Goal: Task Accomplishment & Management: Complete application form

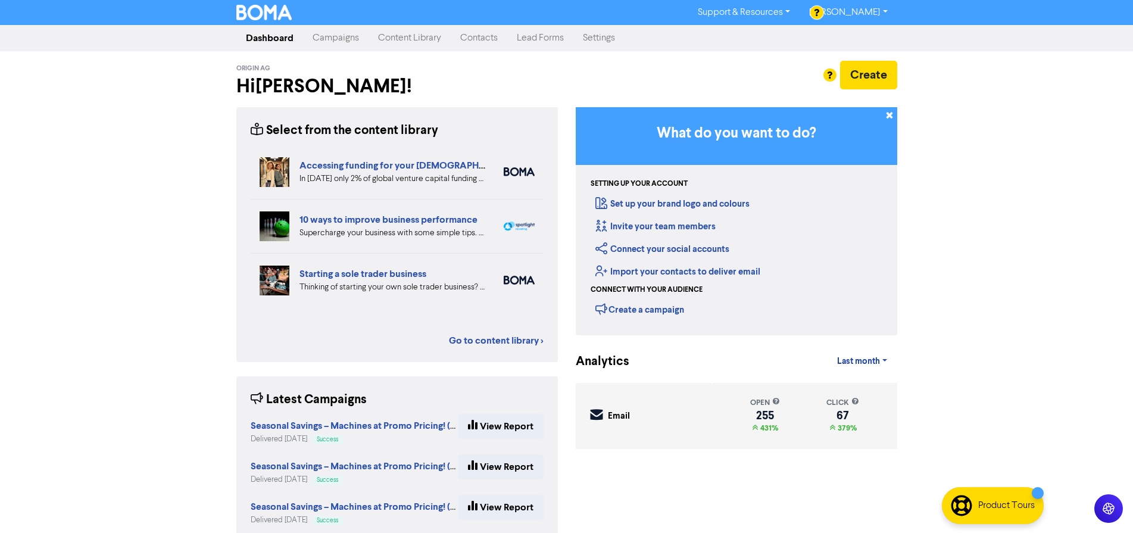
click at [492, 39] on link "Contacts" at bounding box center [479, 38] width 57 height 24
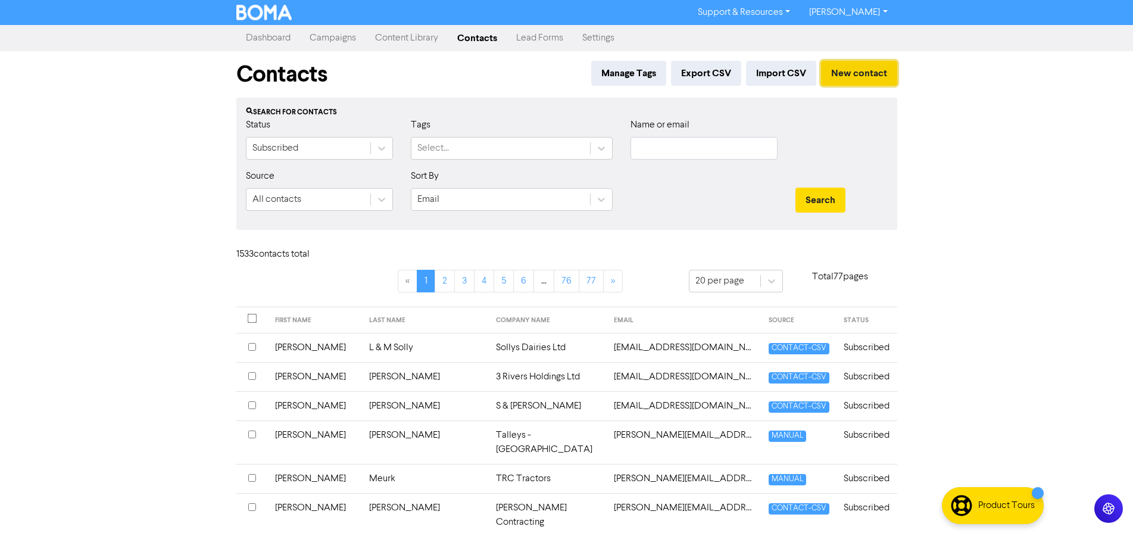
click at [840, 76] on button "New contact" at bounding box center [859, 73] width 76 height 25
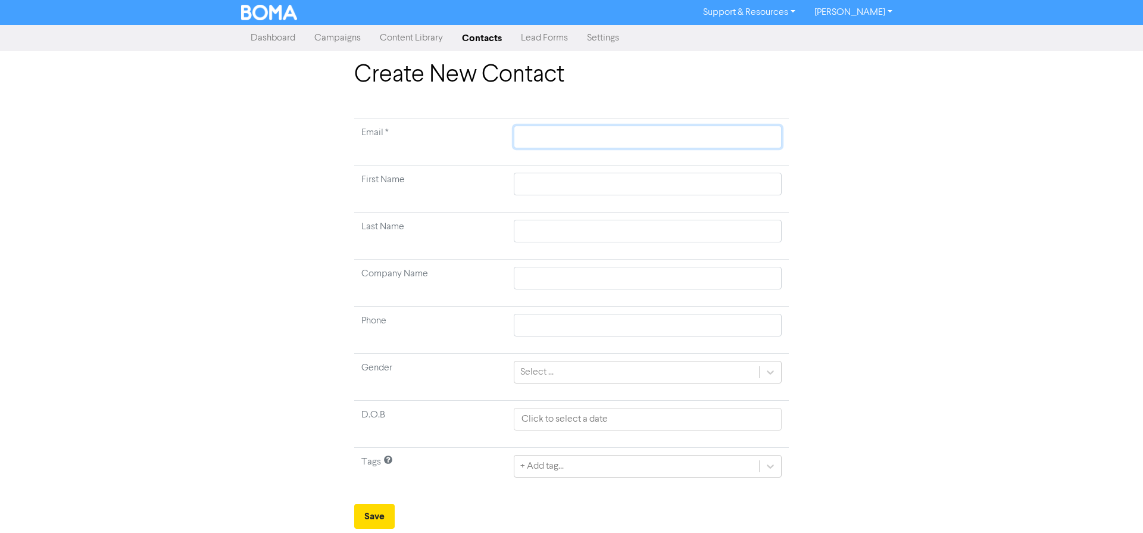
click at [684, 139] on input "text" at bounding box center [648, 137] width 268 height 23
type input "j"
type input "jw"
type input "jwi"
type input "jwie"
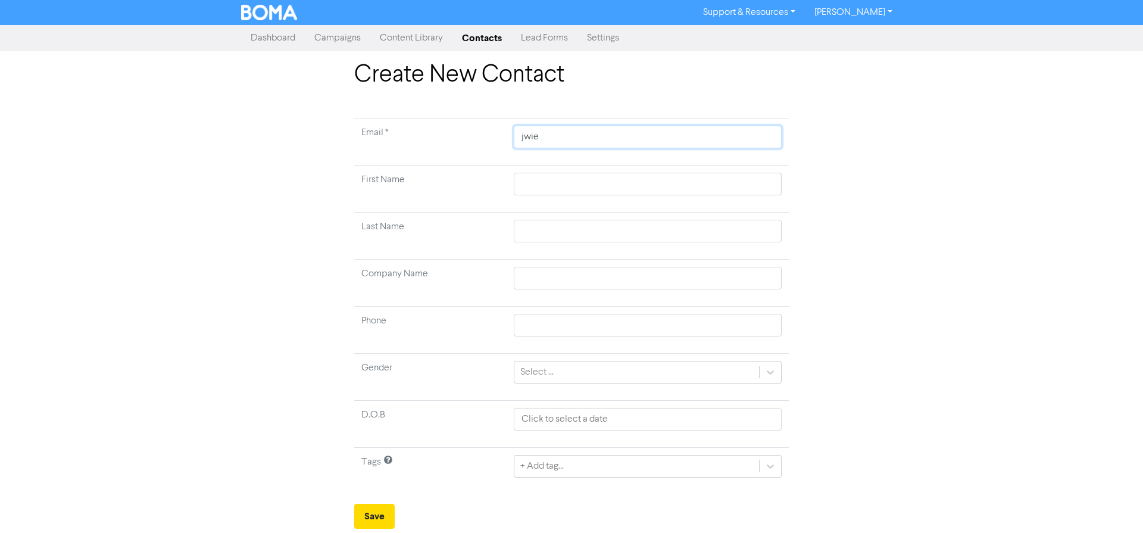
type input "jwieh"
type input "jwieha"
type input "jwiehah"
type input "jwiehahn"
type input "jwiehahn@"
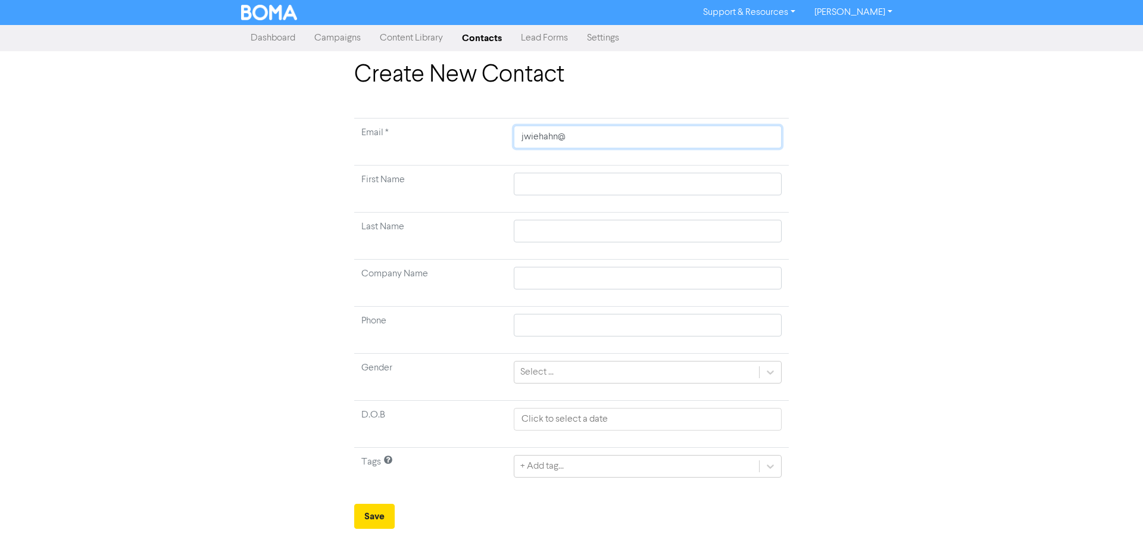
type input "jwiehahn@b"
type input "jwiehahn@br"
type input "jwiehahn@bra"
type input "jwiehahn@bran"
type input "jwiehahn@brand"
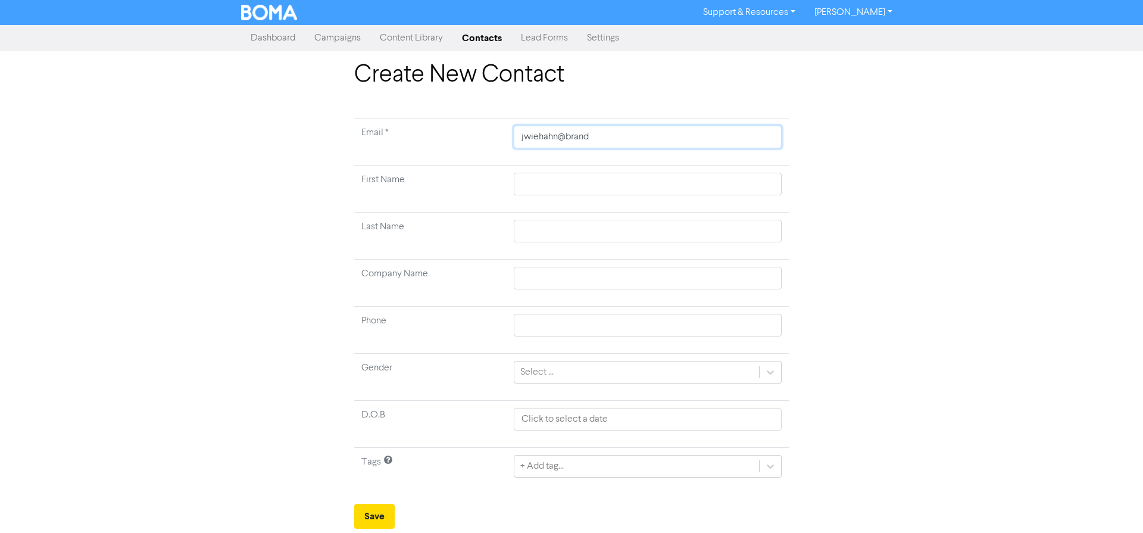
type input "jwiehahn@[PERSON_NAME]"
type input "jwiehahn@brandte"
type input "jwiehahn@brandteq"
type input "jwiehahn@brandtequ"
type input "jwiehahn@brandtequi"
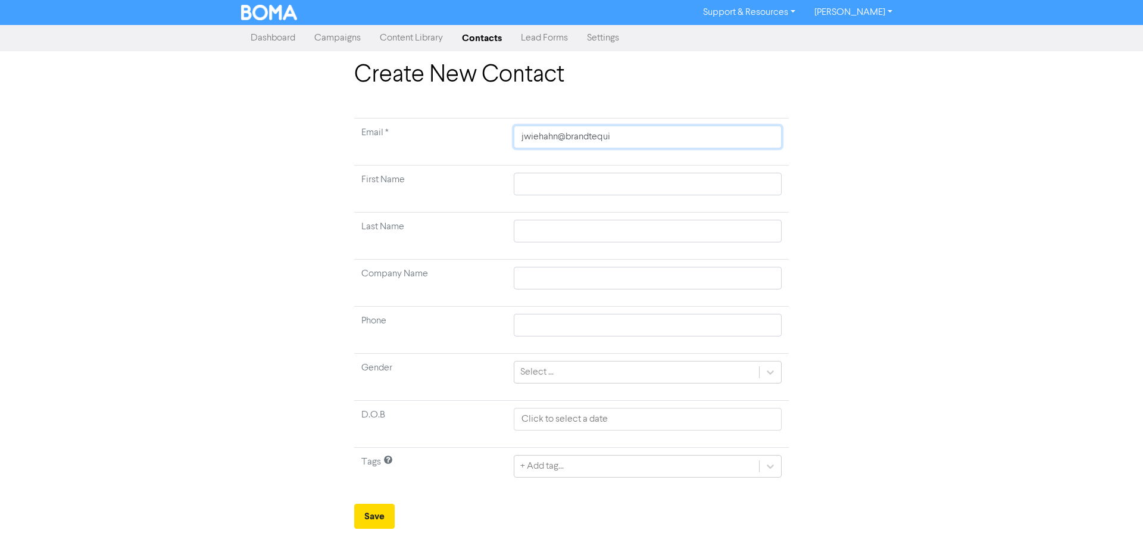
type input "jwiehahn@brandtequip"
type input "jwiehahn@brandtequipm"
type input "jwiehahn@brandtequipme"
type input "jwiehahn@brandtequipmen"
type input "jwiehahn@brandtequipment"
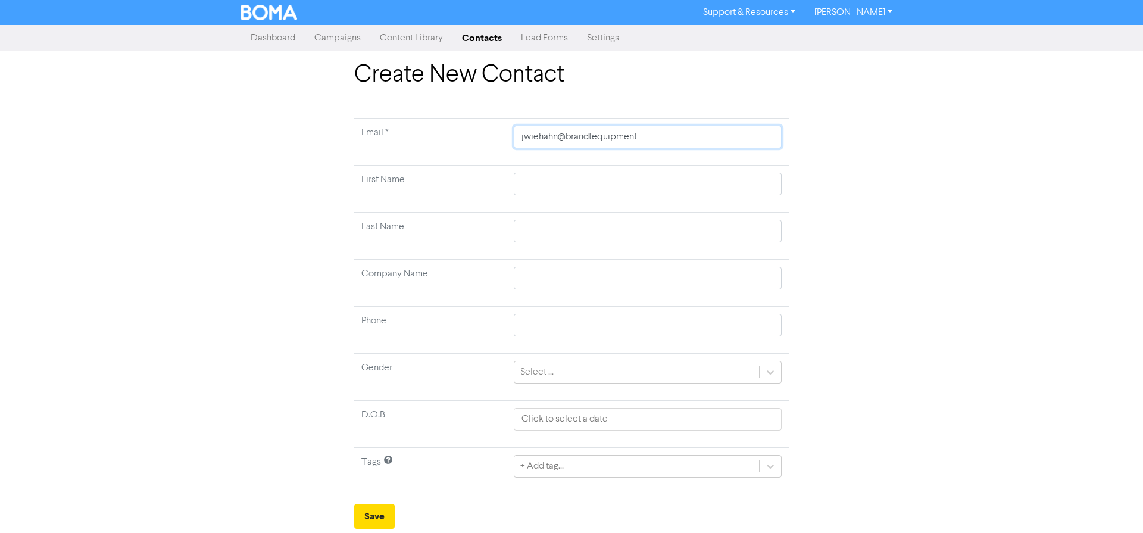
type input "jwiehahn@brandtequipment."
type input "jwiehahn@brandtequipment.c"
type input "[EMAIL_ADDRESS][DOMAIN_NAME]"
type input "[EMAIL_ADDRESS][DOMAIN_NAME]."
type input "jwiehahn@brandtequipment.co.n"
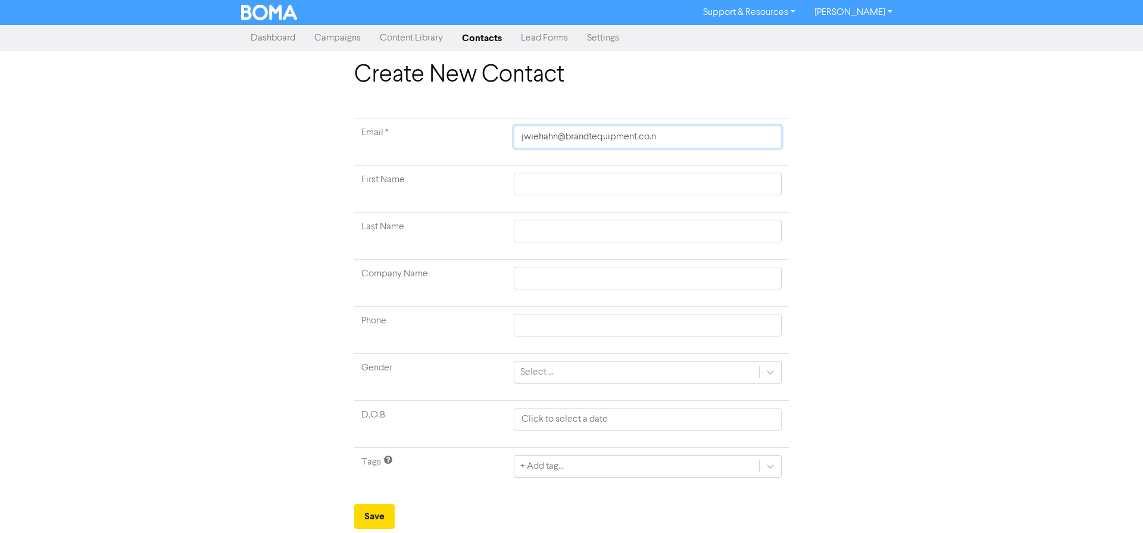
type input "[EMAIL_ADDRESS][DOMAIN_NAME]"
type input "J"
type input "Jo"
type input "Jor"
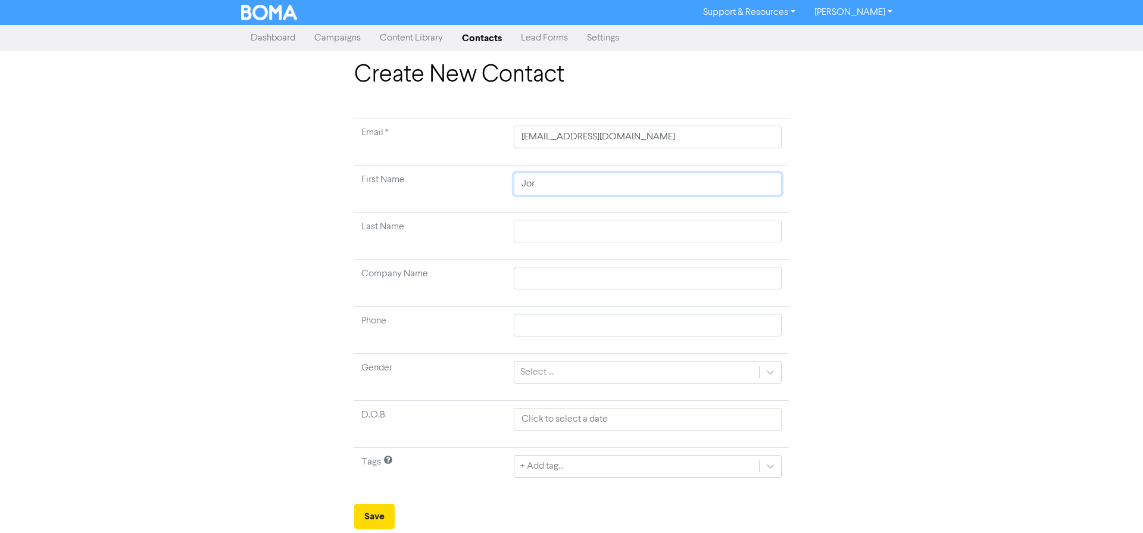
type input "Jord"
type input "Jorda"
type input "Jordan"
type input "W"
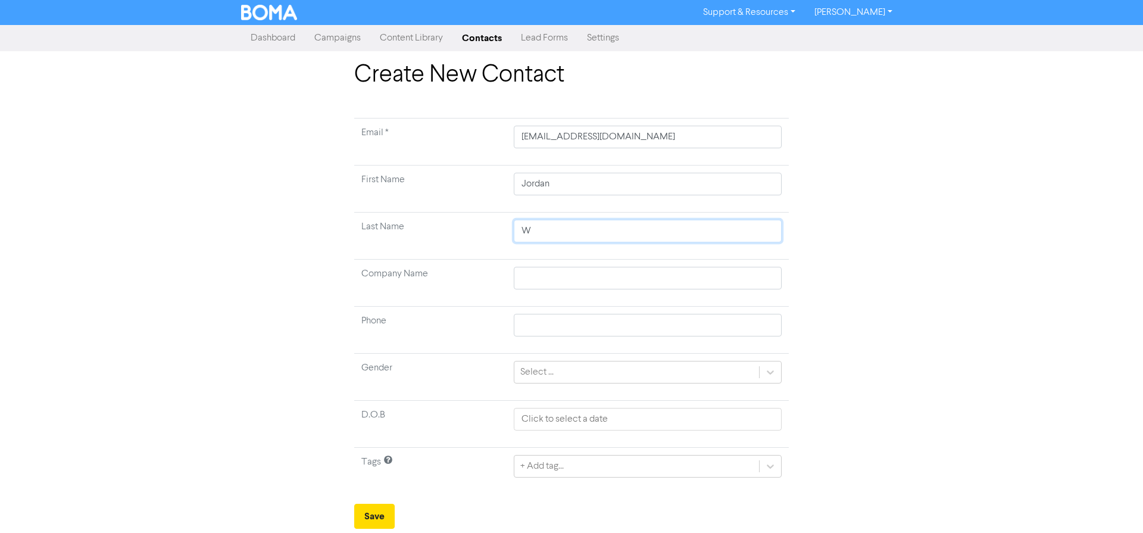
type input "Wi"
type input "Wie"
type input "Wieh"
type input "Wieha"
type input "Wiehah"
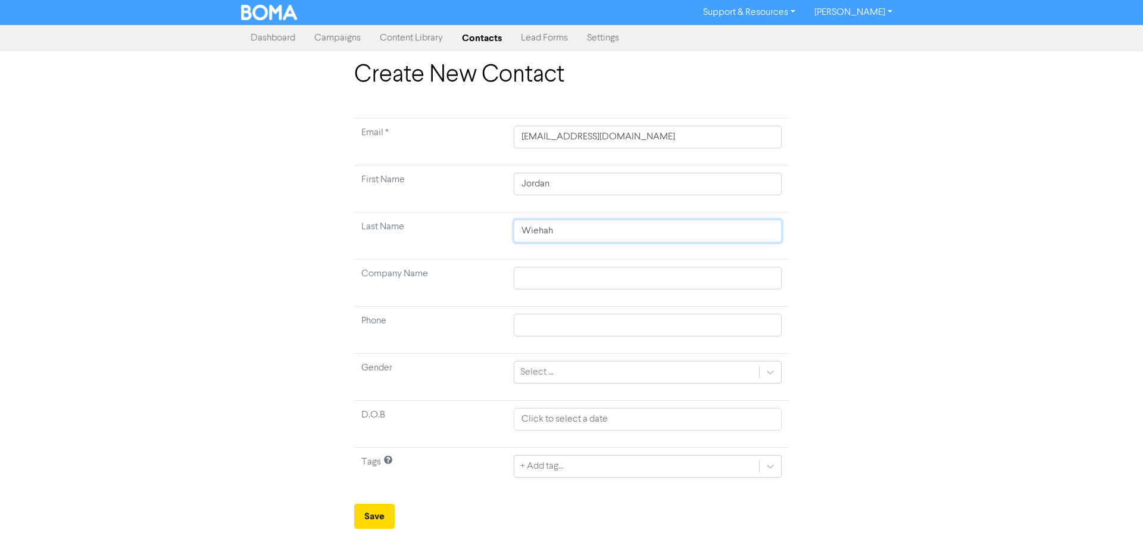
type input "Wiehahn"
type input "B"
type input "Br"
type input "Bra"
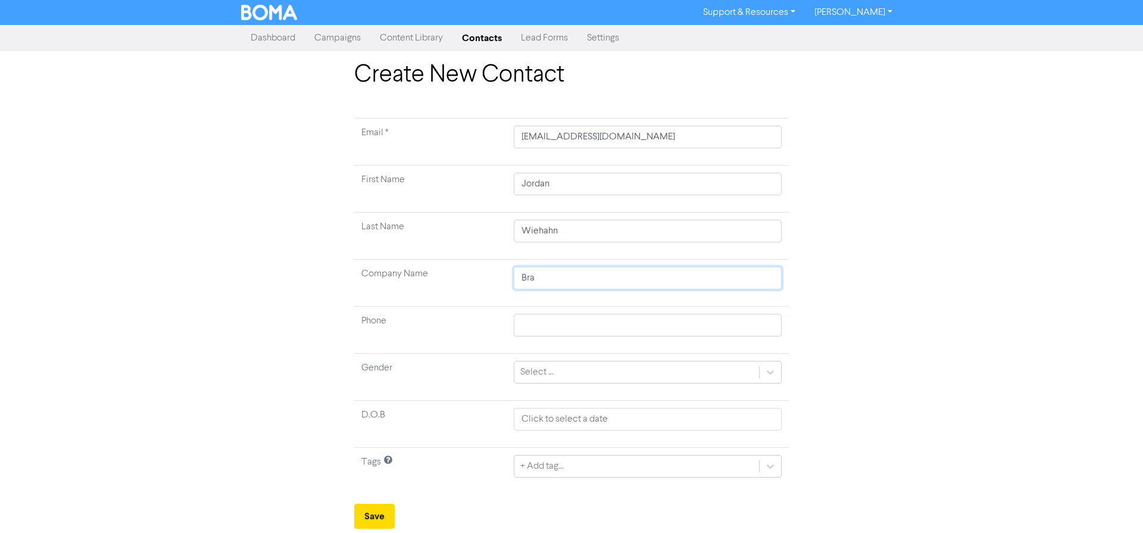
type input "Bran"
type input "Brand"
type input "[PERSON_NAME]"
type input "[PERSON_NAME] -"
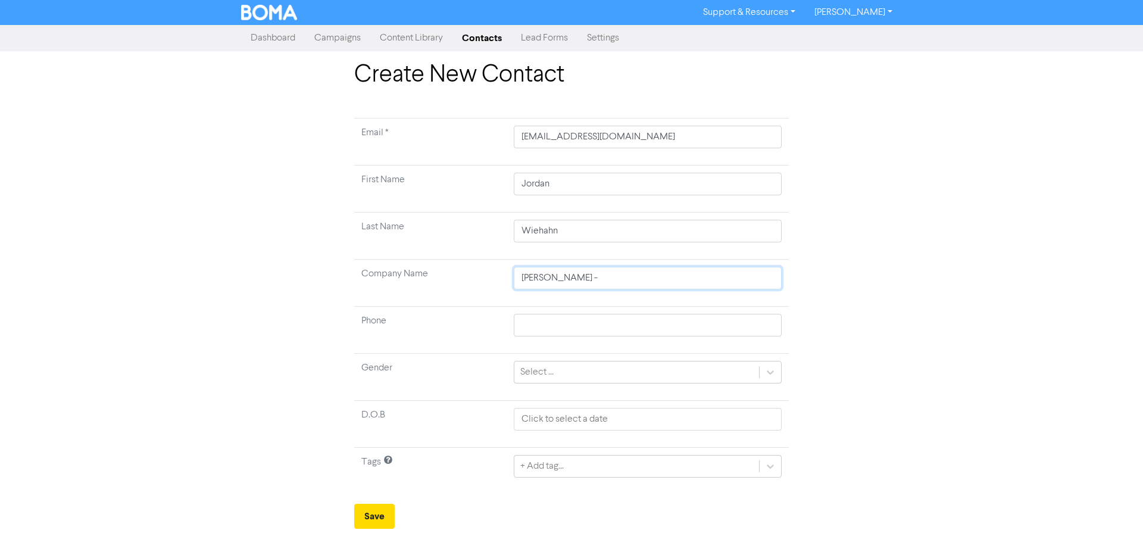
type input "[PERSON_NAME] -"
type input "[PERSON_NAME] - P"
type input "[PERSON_NAME] - Pu"
type input "[PERSON_NAME]"
type input "[PERSON_NAME] - Puke"
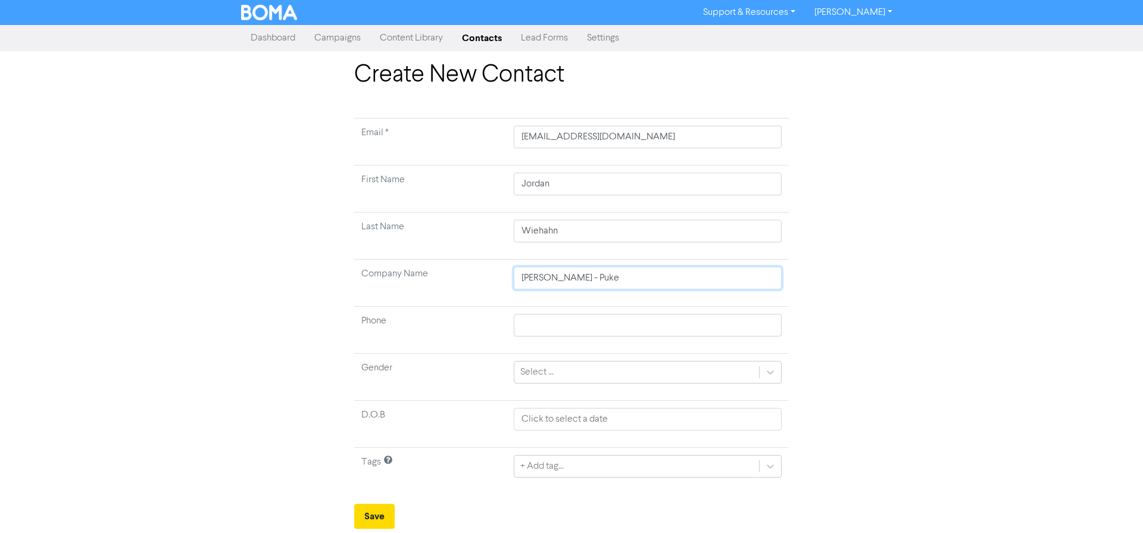
type input "[PERSON_NAME] - Pukek"
type input "[PERSON_NAME] - Pukeko"
type input "[PERSON_NAME] - Pukekoh"
type input "[PERSON_NAME] - Pukekohe"
click at [553, 471] on div "+ Add tag..." at bounding box center [648, 466] width 268 height 23
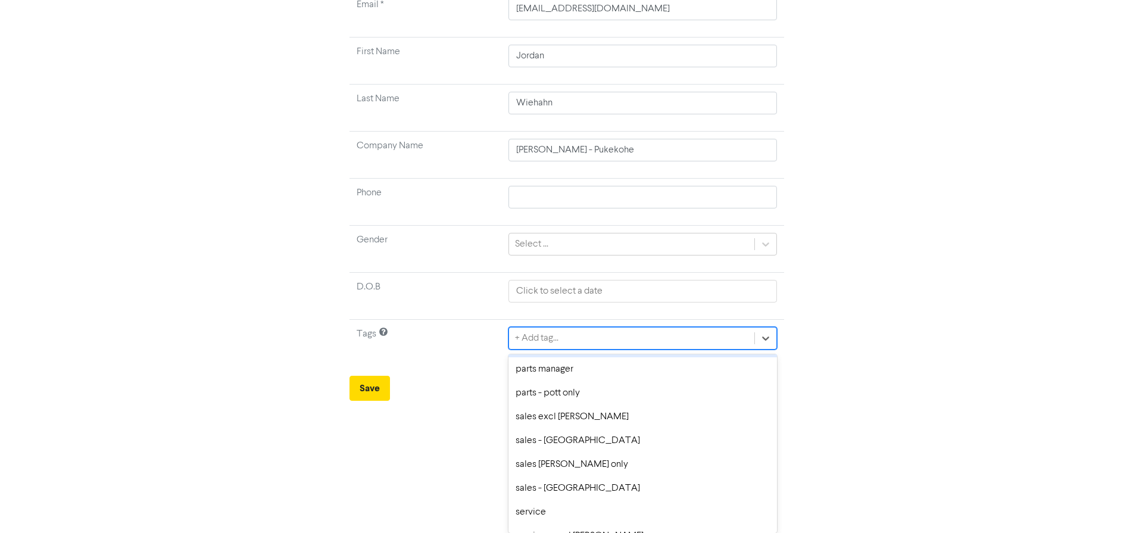
scroll to position [119, 0]
click at [648, 442] on div "sales - [GEOGRAPHIC_DATA]" at bounding box center [642, 440] width 268 height 24
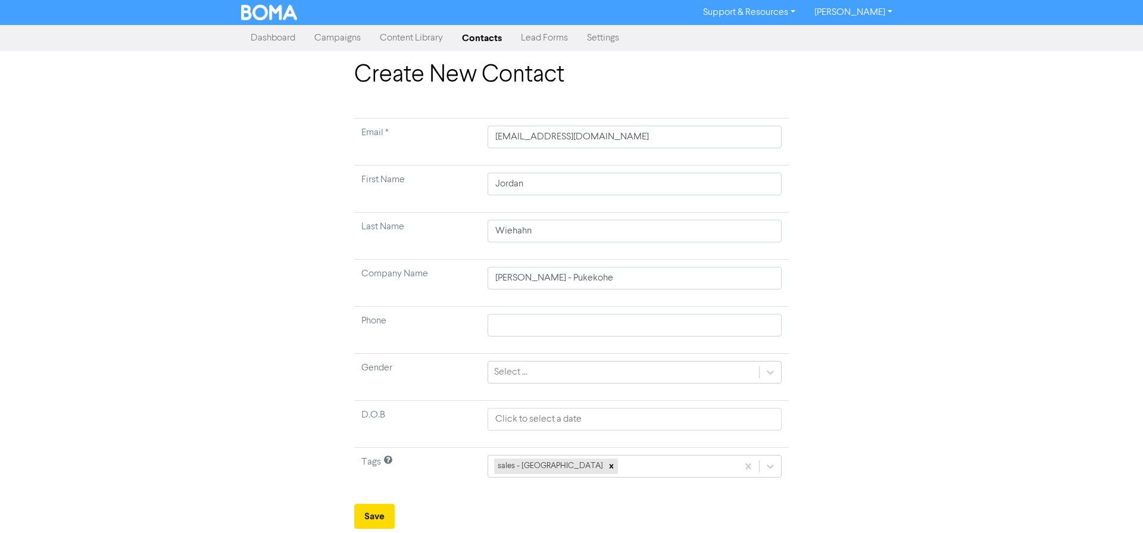
click at [215, 292] on div "Create New Contact Email * [EMAIL_ADDRESS][DOMAIN_NAME] First Name [PERSON_NAME…" at bounding box center [571, 295] width 1143 height 468
click at [376, 512] on button "Save" at bounding box center [374, 515] width 40 height 25
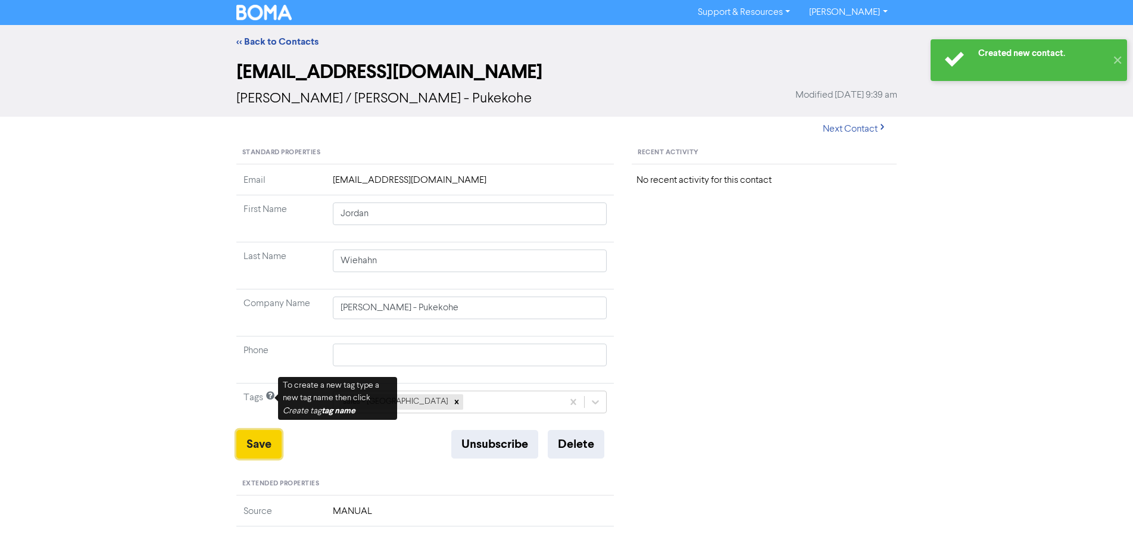
click at [262, 437] on button "Save" at bounding box center [258, 444] width 45 height 29
